Goal: Find specific page/section: Find specific page/section

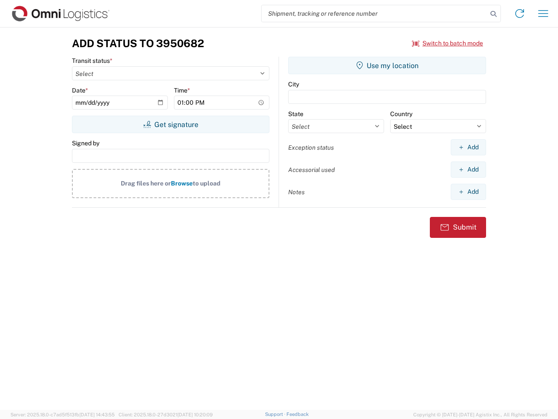
click at [375, 14] on input "search" at bounding box center [375, 13] width 226 height 17
click at [494, 14] on icon at bounding box center [494, 14] width 12 height 12
click at [520, 14] on icon at bounding box center [520, 14] width 14 height 14
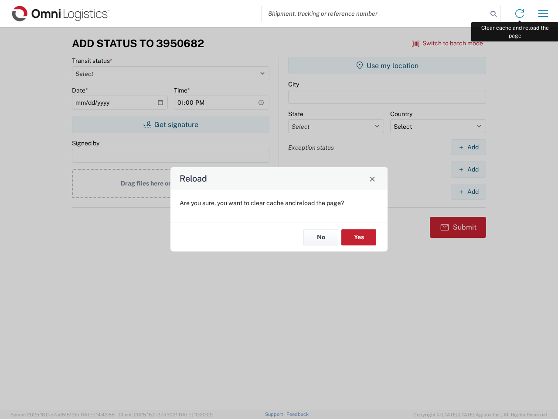
click at [544, 14] on div "Reload Are you sure, you want to clear cache and reload the page? No Yes" at bounding box center [279, 209] width 558 height 419
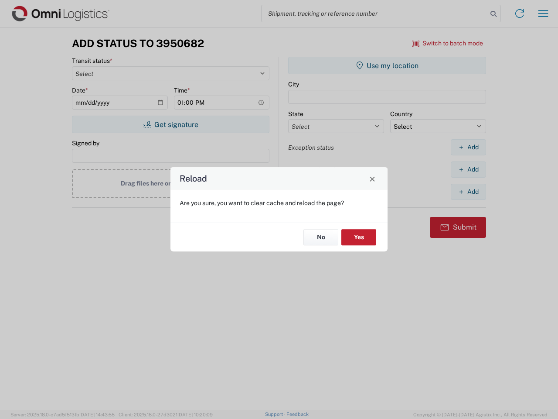
click at [448, 43] on div "Reload Are you sure, you want to clear cache and reload the page? No Yes" at bounding box center [279, 209] width 558 height 419
click at [171, 124] on div "Reload Are you sure, you want to clear cache and reload the page? No Yes" at bounding box center [279, 209] width 558 height 419
click at [387, 65] on div "Reload Are you sure, you want to clear cache and reload the page? No Yes" at bounding box center [279, 209] width 558 height 419
click at [469, 147] on div "Reload Are you sure, you want to clear cache and reload the page? No Yes" at bounding box center [279, 209] width 558 height 419
click at [469, 169] on div "Reload Are you sure, you want to clear cache and reload the page? No Yes" at bounding box center [279, 209] width 558 height 419
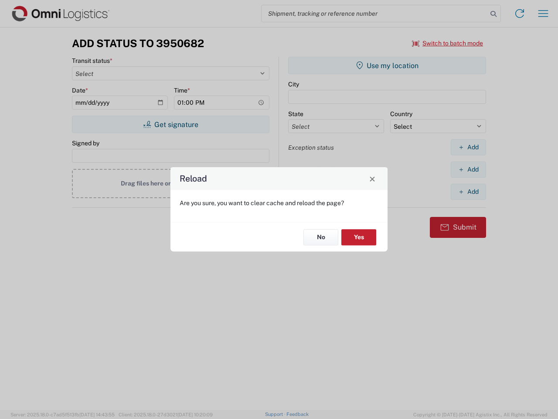
click at [469, 192] on div "Reload Are you sure, you want to clear cache and reload the page? No Yes" at bounding box center [279, 209] width 558 height 419
